Goal: Transaction & Acquisition: Purchase product/service

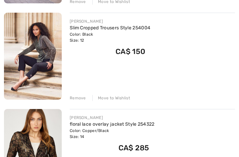
scroll to position [474, 0]
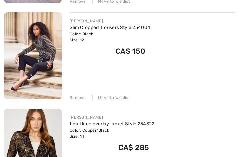
click at [142, 86] on div "FRANK LYMAN Slim Cropped Trousers Style 254004 Color: Black Size: 12 Final Sale…" at bounding box center [153, 56] width 166 height 88
click at [83, 98] on div "Remove" at bounding box center [78, 97] width 16 height 6
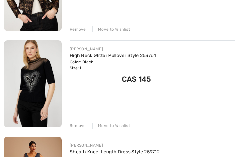
scroll to position [543, 0]
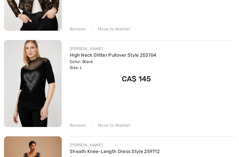
click at [84, 125] on div "Remove" at bounding box center [78, 125] width 16 height 6
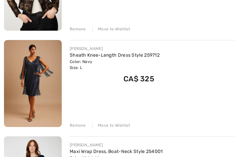
click at [210, 67] on div "FRANK LYMAN Sheath Knee-Length Dress Style 259712 Color: Navy Size: L Final Sal…" at bounding box center [153, 65] width 166 height 39
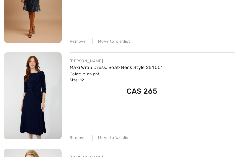
scroll to position [627, 0]
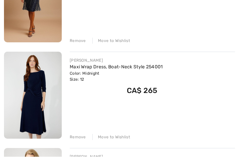
click at [85, 136] on div "Remove Move to Wishlist" at bounding box center [153, 136] width 166 height 7
click at [81, 135] on div "Remove" at bounding box center [78, 137] width 16 height 6
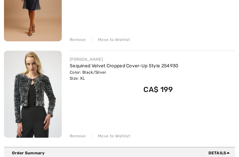
click at [187, 80] on div "JOSEPH RIBKOFF Sequined Velvet Cropped Cover-Up Style 254930 Color: Black/Silve…" at bounding box center [153, 75] width 166 height 39
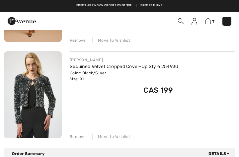
scroll to position [631, 0]
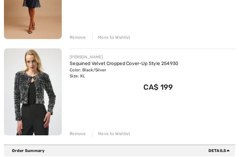
click at [196, 77] on div "JOSEPH RIBKOFF Sequined Velvet Cropped Cover-Up Style 254930 Color: Black/Silve…" at bounding box center [153, 73] width 166 height 39
click at [134, 153] on div "Order Summary Details" at bounding box center [122, 150] width 221 height 6
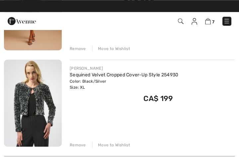
scroll to position [619, 0]
click at [211, 78] on div "JOSEPH RIBKOFF Sequined Velvet Cropped Cover-Up Style 254930 Color: Black/Silve…" at bounding box center [153, 84] width 166 height 39
click at [83, 145] on div "Remove" at bounding box center [78, 145] width 16 height 6
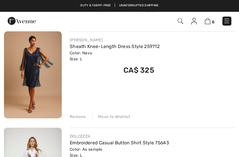
scroll to position [70, 0]
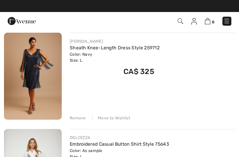
click at [171, 96] on div "FRANK LYMAN Sheath Knee-Length Dress Style 259712 Color: Navy Size: L Final Sal…" at bounding box center [153, 77] width 166 height 88
click at [153, 98] on div "FRANK LYMAN Sheath Knee-Length Dress Style 259712 Color: Navy Size: L Final Sal…" at bounding box center [153, 77] width 166 height 88
click at [153, 102] on div "FRANK LYMAN Sheath Knee-Length Dress Style 259712 Color: Navy Size: L Final Sal…" at bounding box center [153, 77] width 166 height 88
click at [155, 102] on div "FRANK LYMAN Sheath Knee-Length Dress Style 259712 Color: Navy Size: L Final Sal…" at bounding box center [153, 77] width 166 height 88
click at [156, 101] on div "FRANK LYMAN Sheath Knee-Length Dress Style 259712 Color: Navy Size: L Final Sal…" at bounding box center [153, 77] width 166 height 88
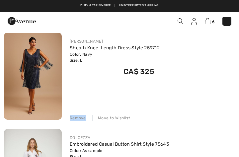
click at [153, 101] on div "FRANK LYMAN Sheath Knee-Length Dress Style 259712 Color: Navy Size: L Final Sal…" at bounding box center [153, 77] width 166 height 88
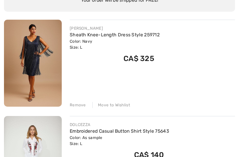
click at [160, 86] on div "FRANK LYMAN Sheath Knee-Length Dress Style 259712 Color: Navy Size: L Final Sal…" at bounding box center [153, 64] width 166 height 88
click at [163, 81] on div "FRANK LYMAN Sheath Knee-Length Dress Style 259712 Color: Navy Size: L Final Sal…" at bounding box center [153, 64] width 166 height 88
click at [165, 82] on div "FRANK LYMAN Sheath Knee-Length Dress Style 259712 Color: Navy Size: L Final Sal…" at bounding box center [153, 64] width 166 height 88
click at [89, 105] on div "Remove Move to Wishlist" at bounding box center [153, 103] width 166 height 7
click at [92, 98] on div "FRANK LYMAN Sheath Knee-Length Dress Style 259712 Color: Navy Size: L Final Sal…" at bounding box center [153, 64] width 166 height 88
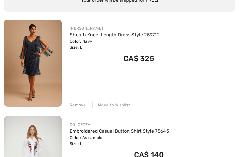
click at [86, 101] on div "Remove Move to Wishlist" at bounding box center [153, 103] width 166 height 7
click at [88, 98] on div "FRANK LYMAN Sheath Knee-Length Dress Style 259712 Color: Navy Size: L Final Sal…" at bounding box center [153, 64] width 166 height 88
click at [87, 100] on div "FRANK LYMAN Sheath Knee-Length Dress Style 259712 Color: Navy Size: L Final Sal…" at bounding box center [153, 64] width 166 height 88
click at [83, 101] on div "Remove Move to Wishlist" at bounding box center [153, 103] width 166 height 7
click at [84, 100] on div "Remove Move to Wishlist" at bounding box center [153, 103] width 166 height 7
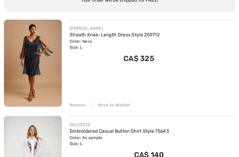
click at [85, 99] on div "FRANK LYMAN Sheath Knee-Length Dress Style 259712 Color: Navy Size: L Final Sal…" at bounding box center [153, 64] width 166 height 88
click at [85, 100] on div "Remove Move to Wishlist" at bounding box center [153, 103] width 166 height 7
click at [85, 99] on div "FRANK LYMAN Sheath Knee-Length Dress Style 259712 Color: Navy Size: L Final Sal…" at bounding box center [153, 64] width 166 height 88
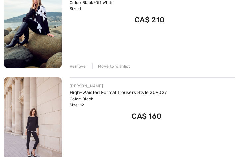
click at [114, 119] on div "CA$ 160" at bounding box center [118, 115] width 97 height 14
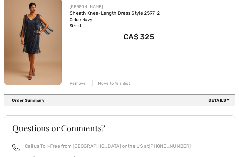
scroll to position [585, 0]
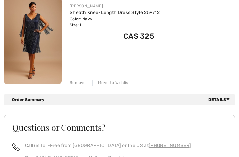
click at [85, 83] on div "Remove" at bounding box center [78, 82] width 16 height 6
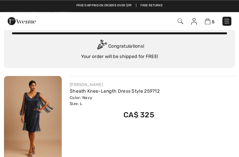
scroll to position [25, 0]
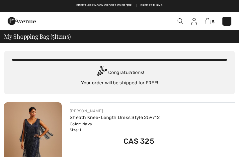
click at [180, 24] on img at bounding box center [181, 21] width 6 height 6
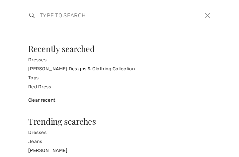
click at [210, 16] on button "Close" at bounding box center [208, 15] width 10 height 10
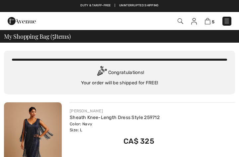
click at [192, 21] on img at bounding box center [195, 21] width 6 height 7
click at [188, 20] on span "5" at bounding box center [168, 21] width 127 height 9
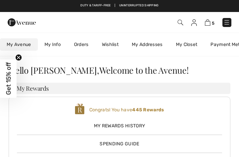
click at [186, 22] on span "5" at bounding box center [168, 22] width 127 height 9
click at [183, 20] on img at bounding box center [181, 23] width 6 height 6
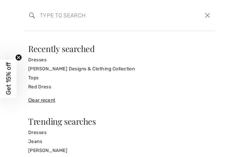
click at [111, 66] on link "[PERSON_NAME] Designs & Clothing Collection" at bounding box center [119, 68] width 183 height 9
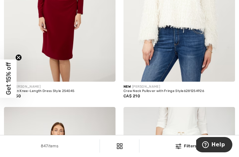
scroll to position [313, 0]
